Goal: Information Seeking & Learning: Learn about a topic

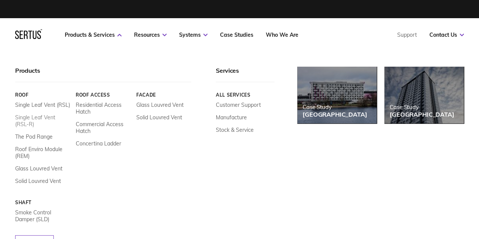
click at [42, 116] on link "Single Leaf Vent (RSL-R)" at bounding box center [42, 121] width 55 height 14
click at [107, 34] on link "Products & Services" at bounding box center [93, 34] width 57 height 7
click at [103, 33] on link "Products & Services" at bounding box center [93, 34] width 57 height 7
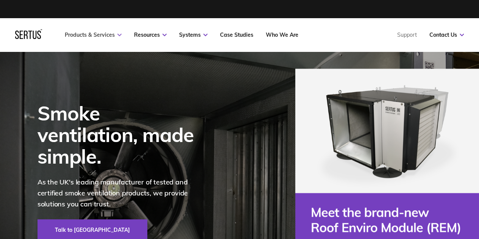
click at [104, 34] on link "Products & Services" at bounding box center [93, 34] width 57 height 7
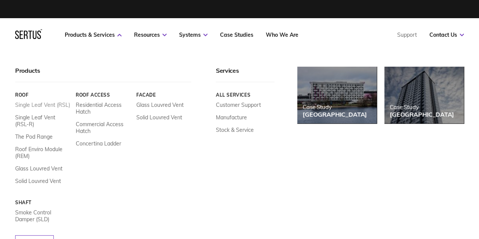
click at [44, 102] on link "Single Leaf Vent (RSL)" at bounding box center [42, 105] width 55 height 7
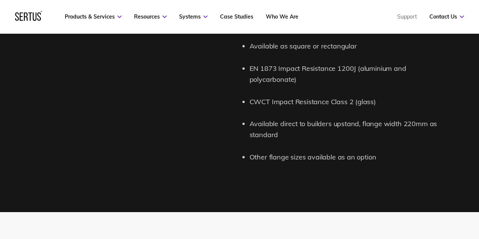
scroll to position [961, 0]
